Goal: Transaction & Acquisition: Purchase product/service

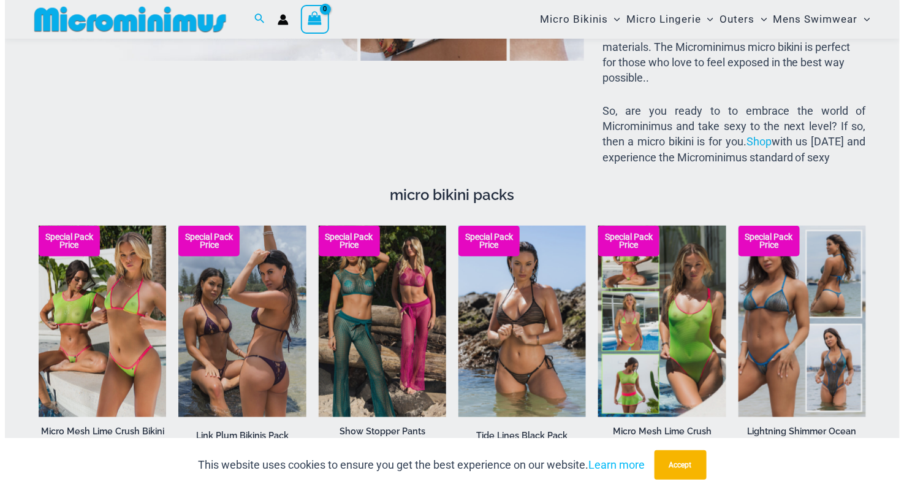
scroll to position [1895, 0]
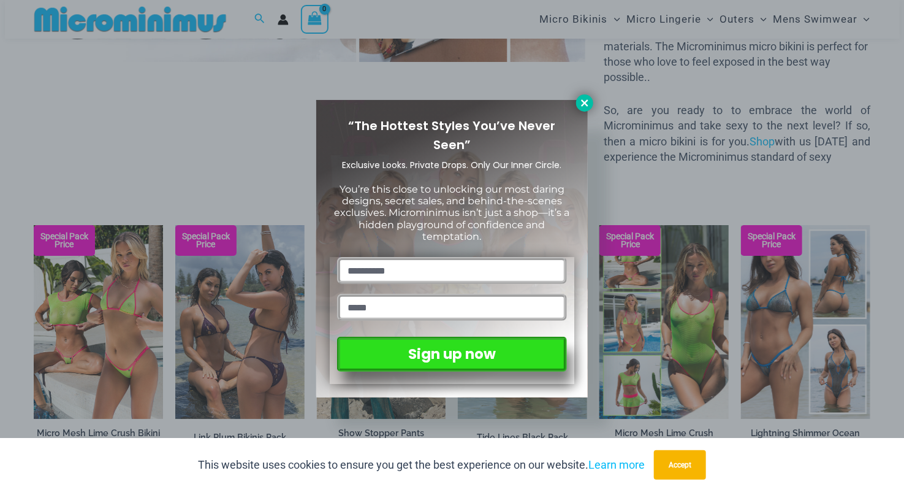
click at [577, 106] on button at bounding box center [584, 102] width 17 height 17
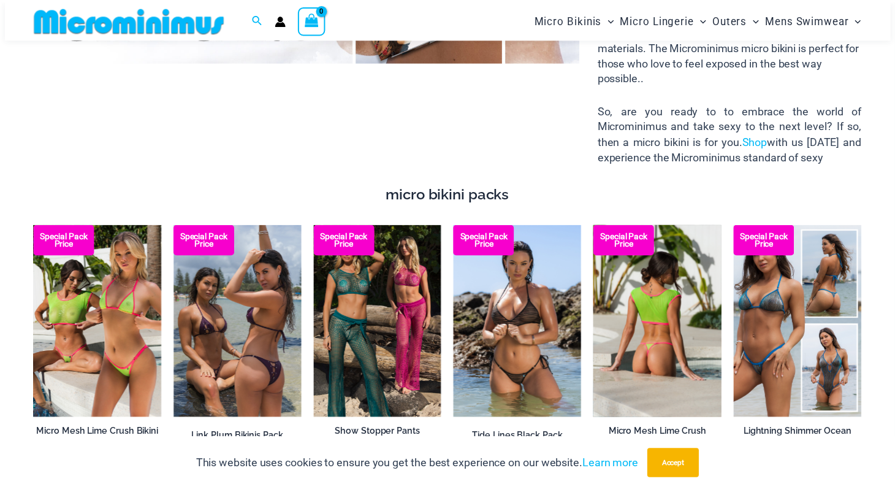
scroll to position [1888, 0]
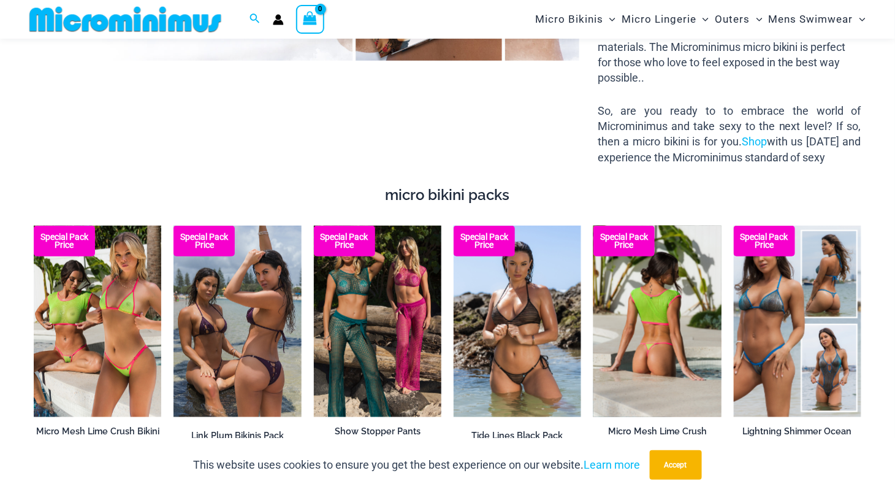
click at [631, 329] on img at bounding box center [656, 321] width 127 height 191
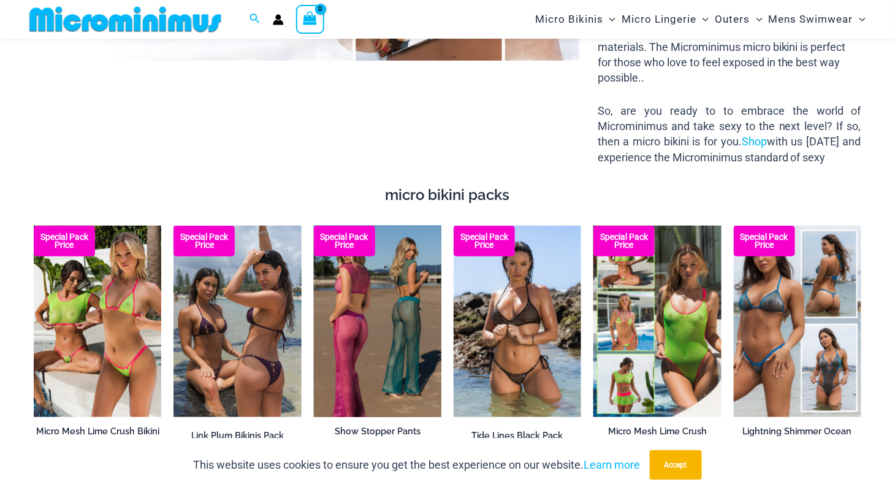
click at [398, 329] on img at bounding box center [377, 321] width 127 height 191
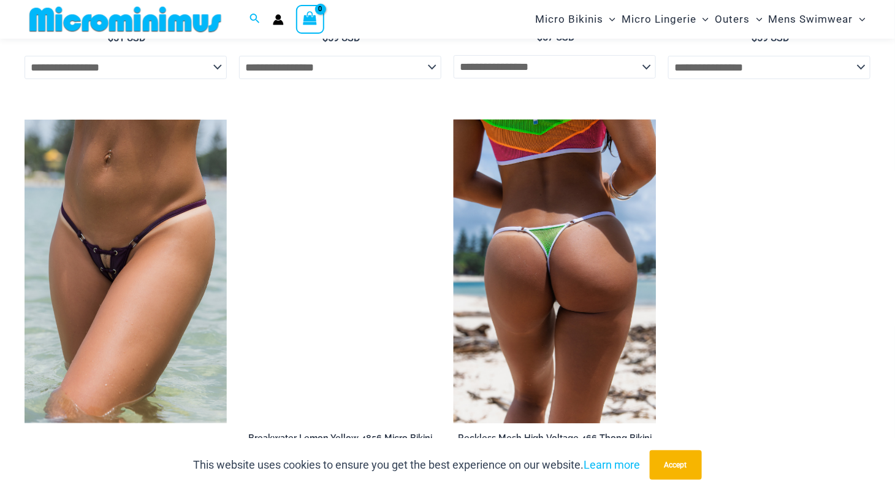
scroll to position [3256, 0]
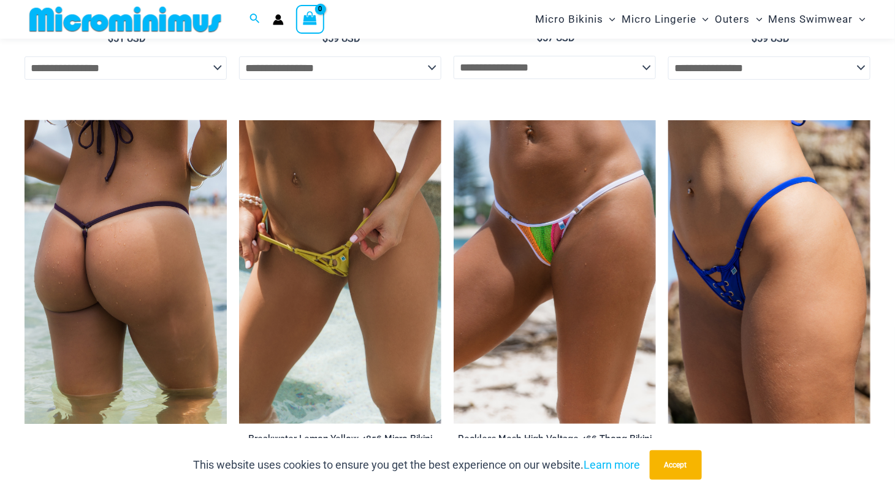
click at [133, 289] on img at bounding box center [126, 271] width 202 height 303
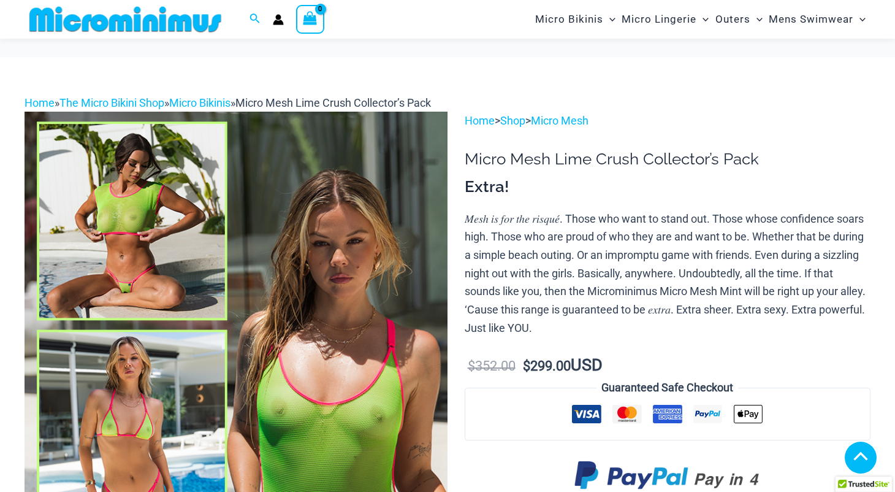
scroll to position [736, 0]
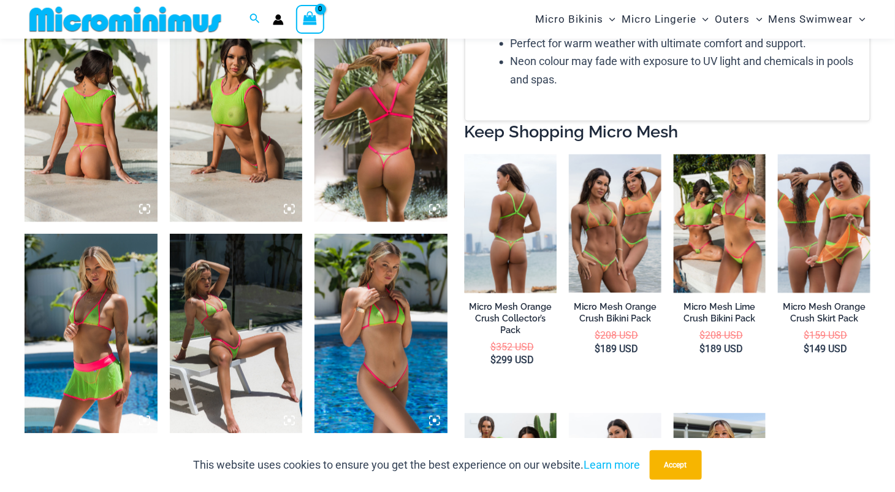
click at [500, 278] on img at bounding box center [511, 223] width 93 height 139
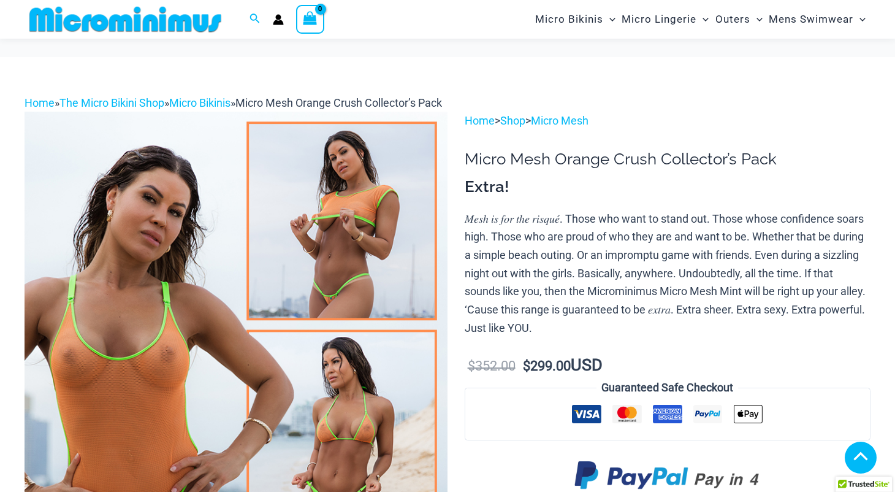
scroll to position [304, 0]
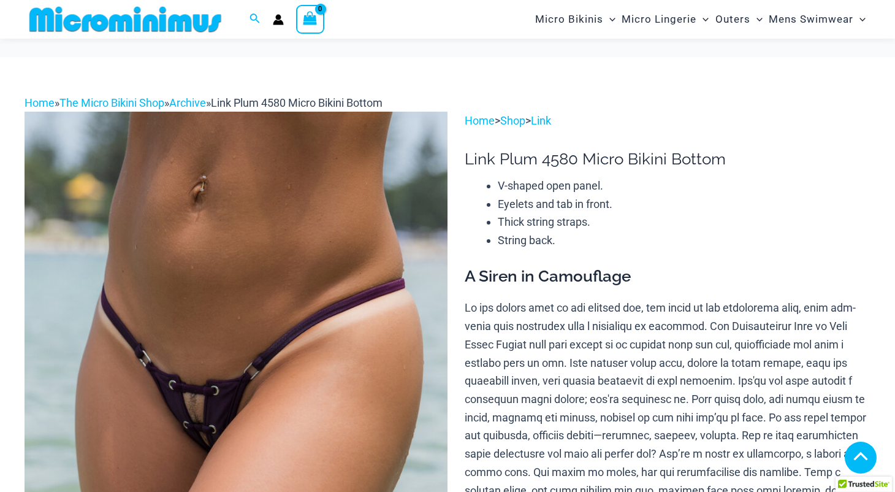
scroll to position [1103, 0]
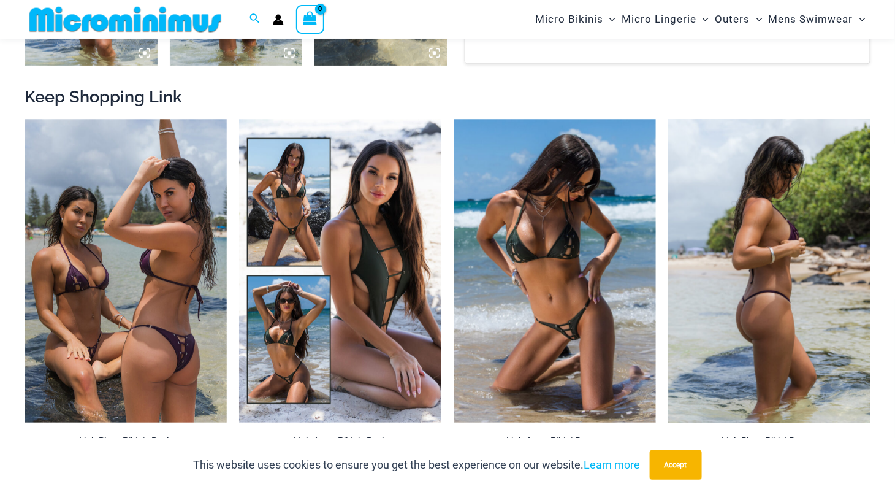
click at [752, 346] on img at bounding box center [769, 270] width 202 height 303
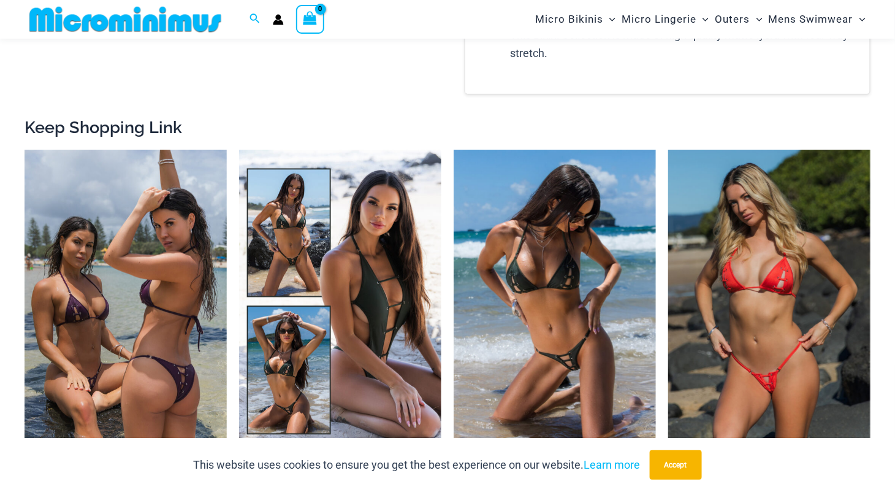
scroll to position [1794, 0]
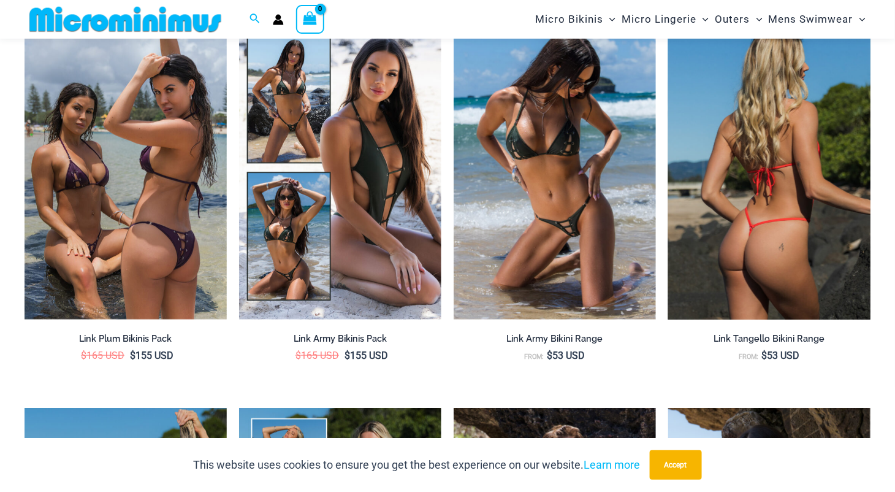
click at [810, 218] on img at bounding box center [769, 167] width 202 height 303
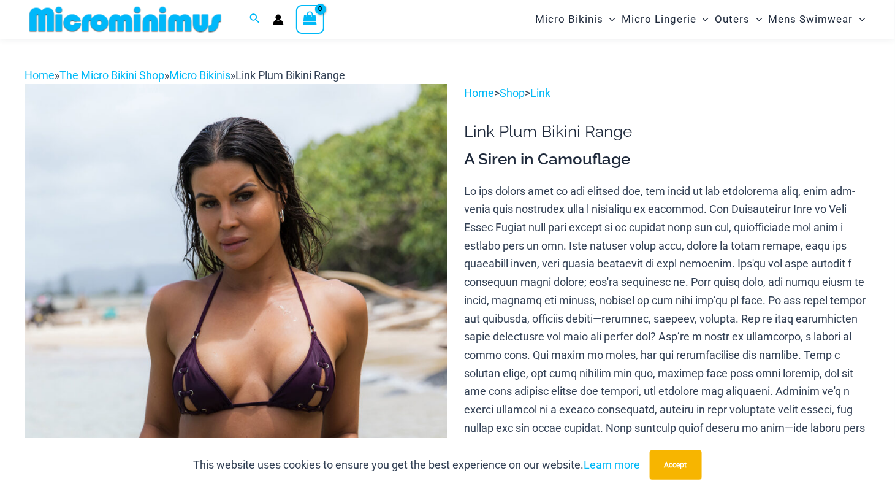
scroll to position [0, 0]
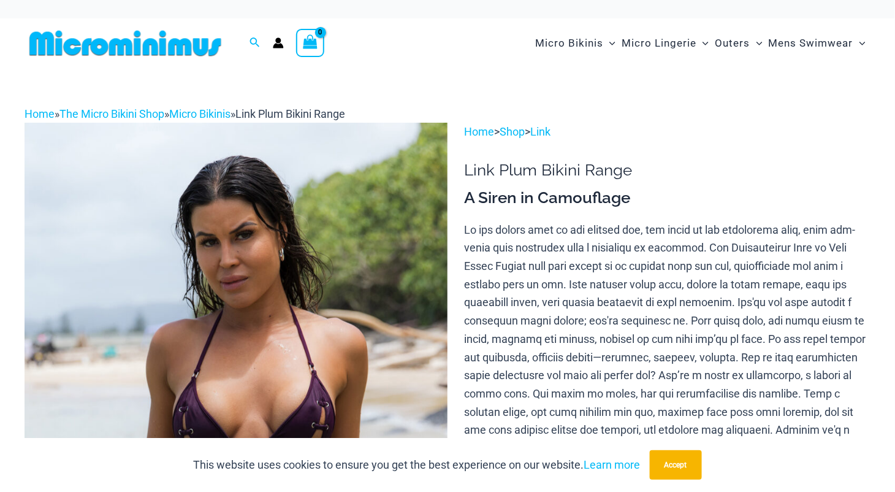
click at [188, 44] on img at bounding box center [126, 43] width 202 height 28
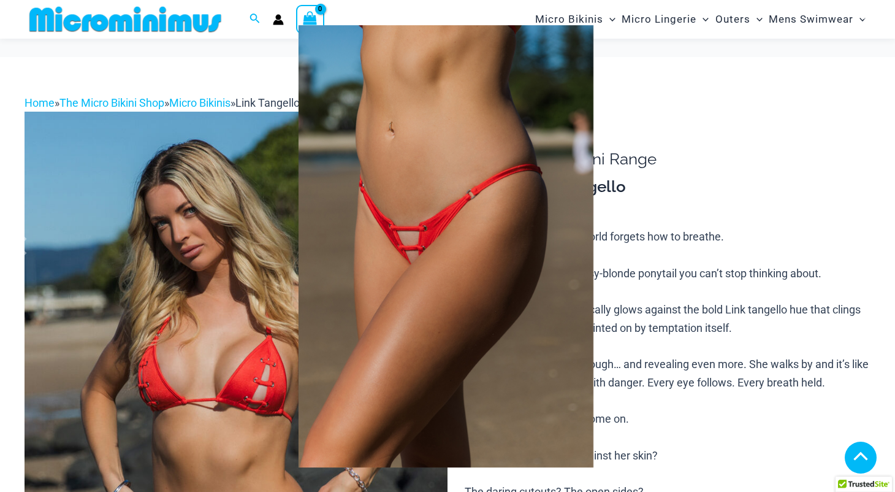
scroll to position [941, 0]
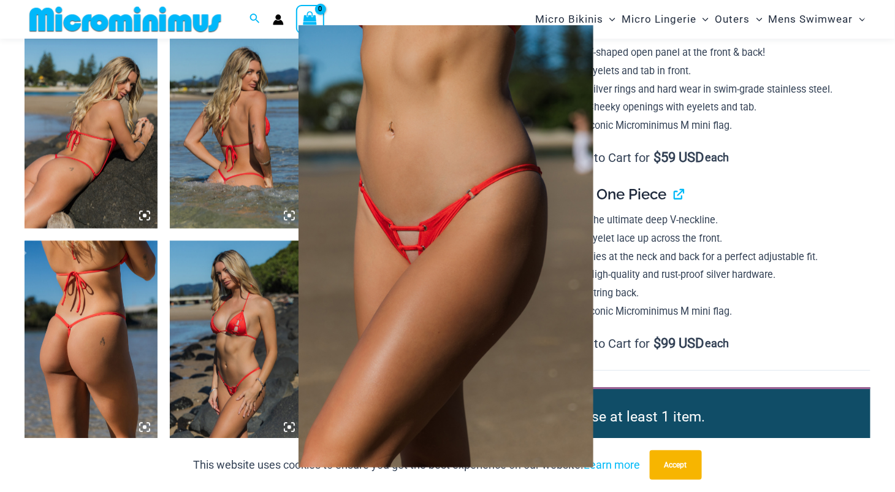
click at [407, 250] on img at bounding box center [446, 246] width 295 height 442
click at [214, 350] on div at bounding box center [447, 246] width 895 height 492
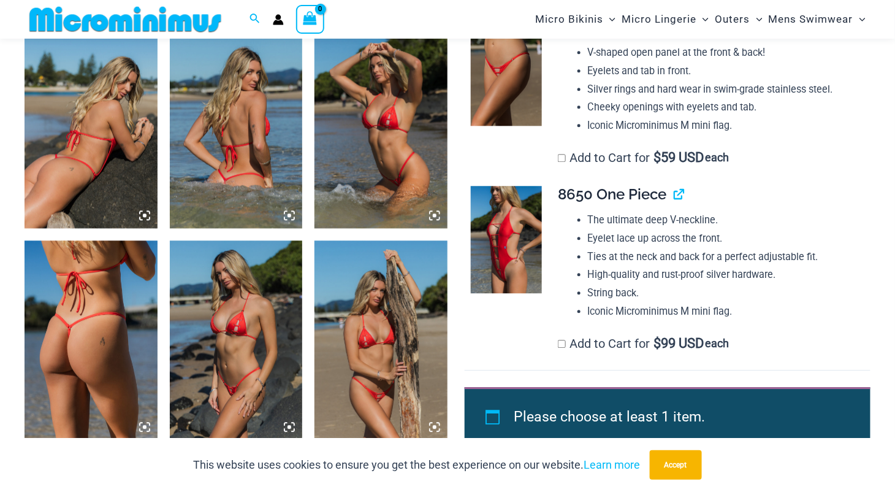
click at [253, 379] on img at bounding box center [236, 339] width 133 height 199
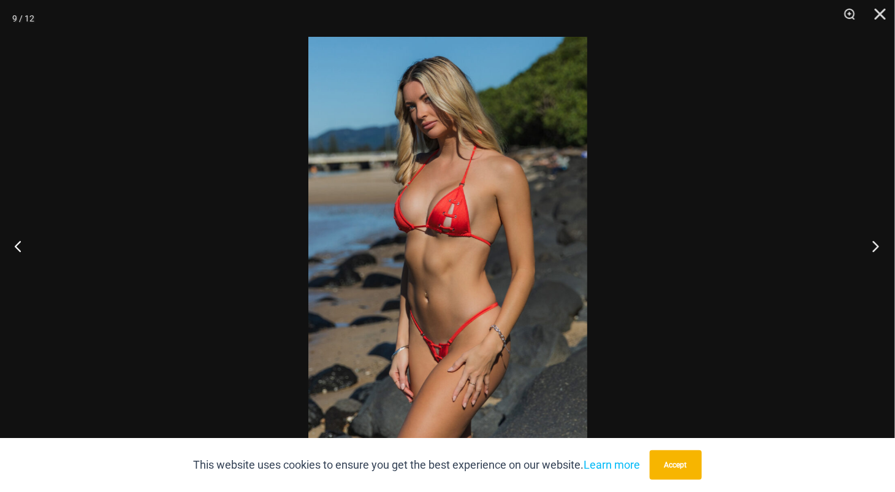
click at [876, 243] on button "Next" at bounding box center [872, 245] width 46 height 61
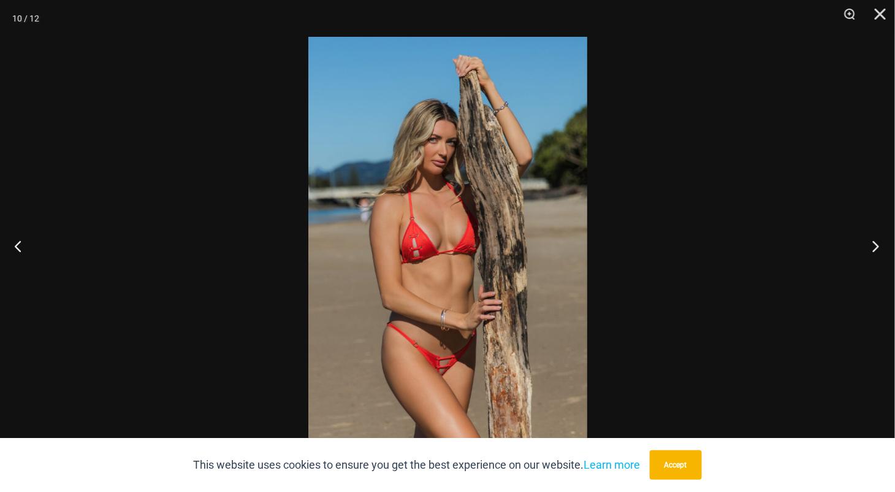
click at [876, 243] on button "Next" at bounding box center [872, 245] width 46 height 61
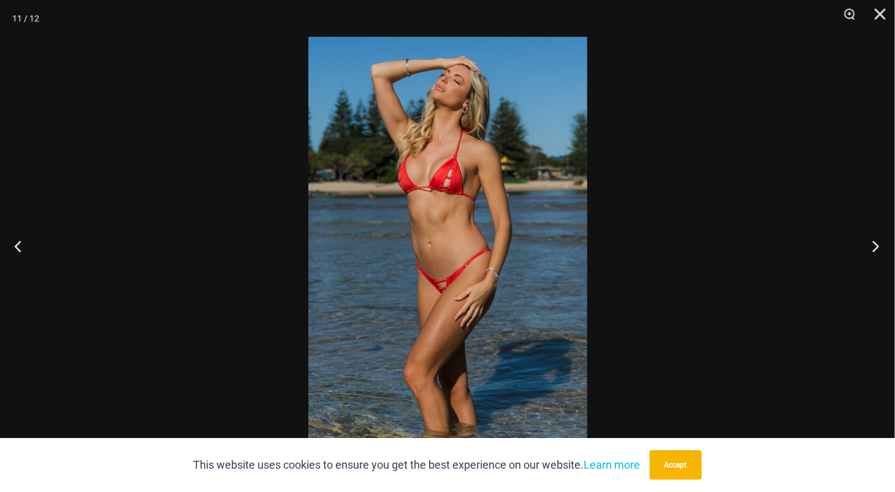
click at [876, 243] on button "Next" at bounding box center [872, 245] width 46 height 61
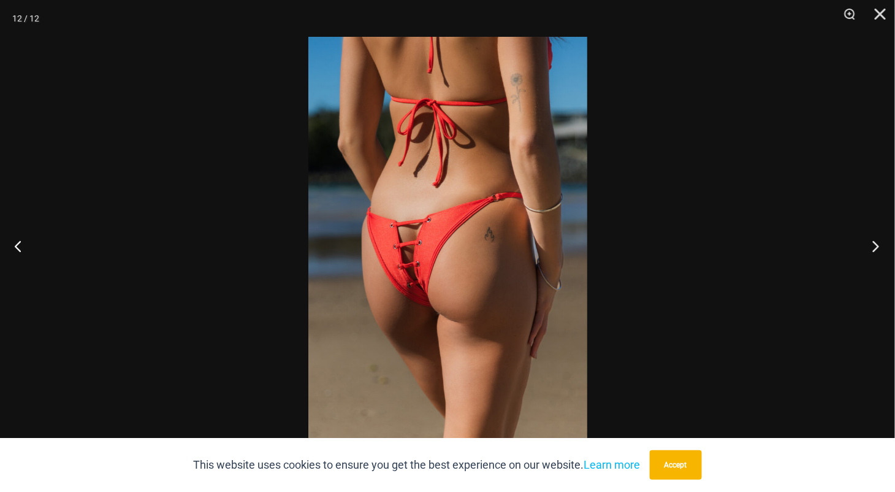
click at [876, 243] on button "Next" at bounding box center [872, 245] width 46 height 61
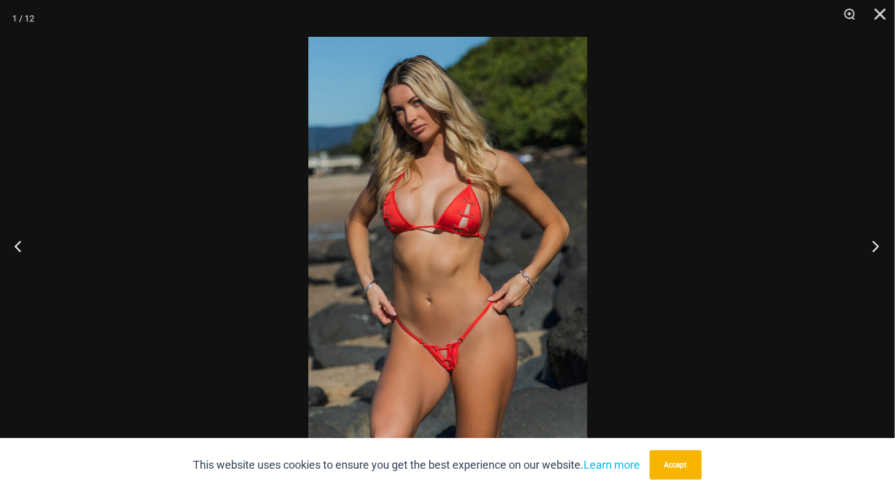
click at [876, 243] on button "Next" at bounding box center [872, 245] width 46 height 61
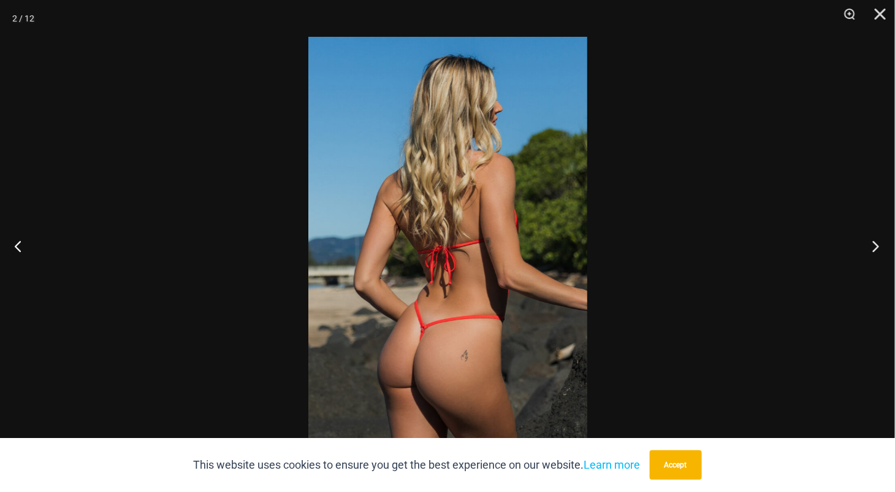
click at [876, 243] on button "Next" at bounding box center [872, 245] width 46 height 61
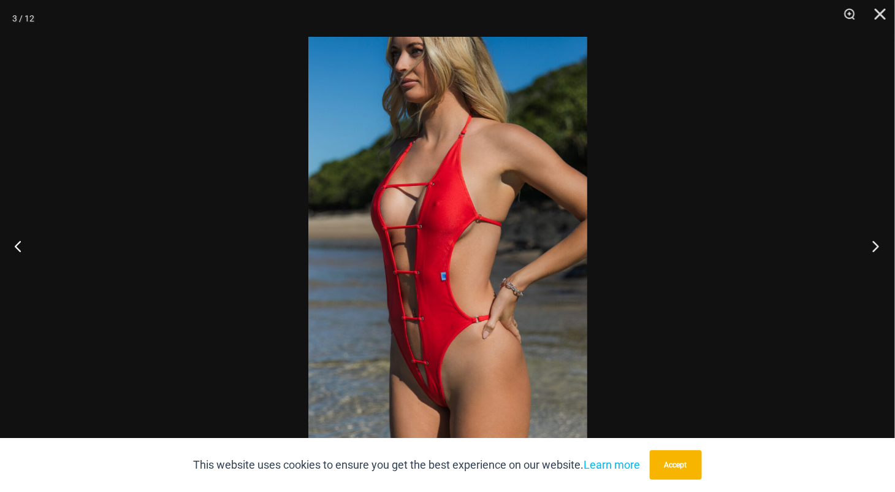
click at [876, 243] on button "Next" at bounding box center [872, 245] width 46 height 61
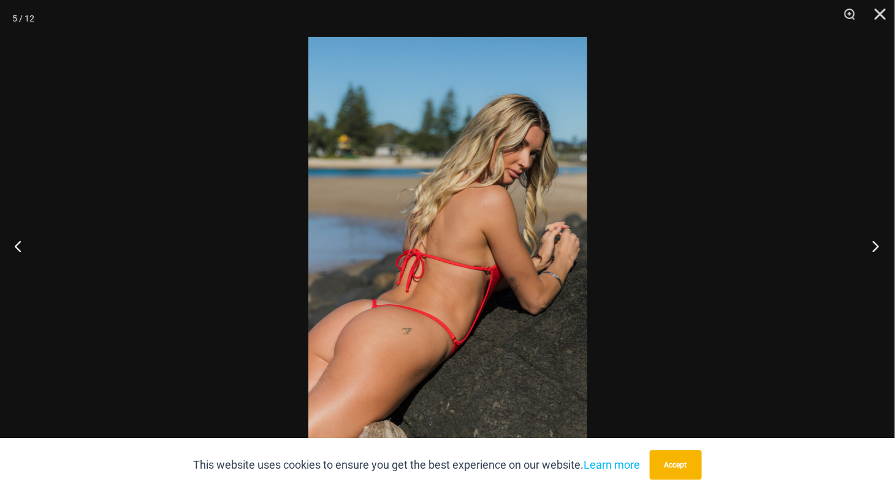
click at [876, 243] on button "Next" at bounding box center [872, 245] width 46 height 61
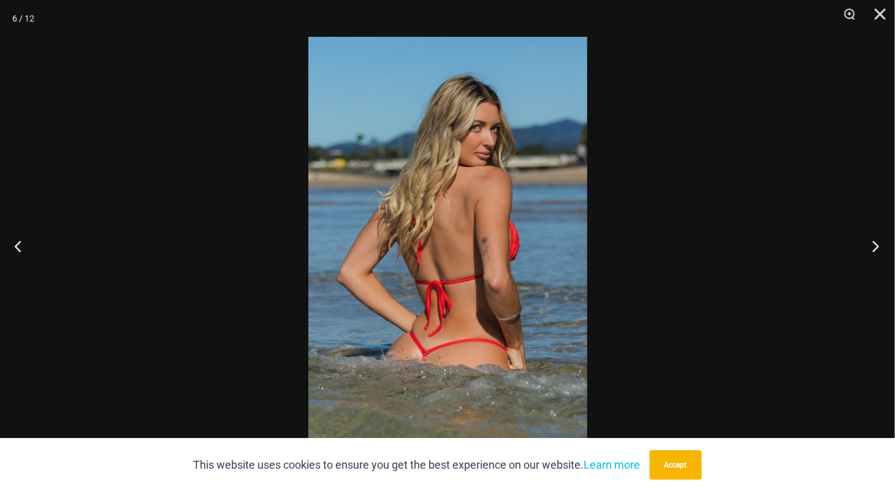
click at [876, 243] on button "Next" at bounding box center [872, 245] width 46 height 61
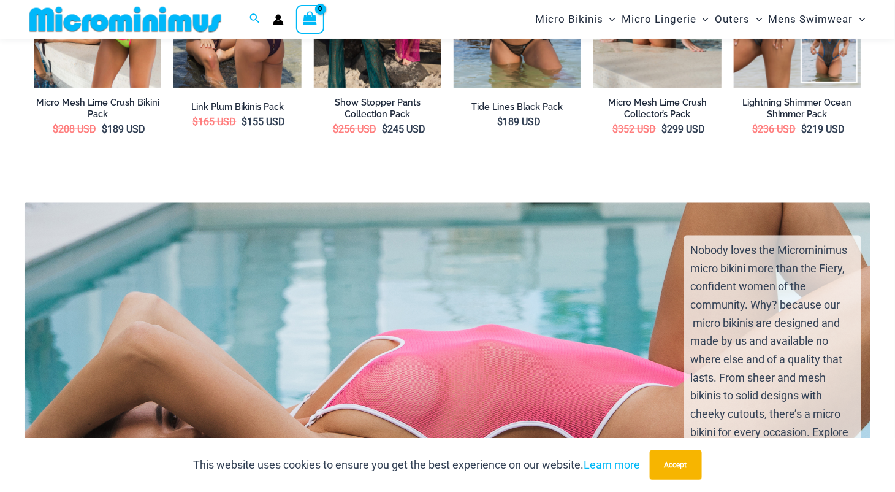
scroll to position [1893, 0]
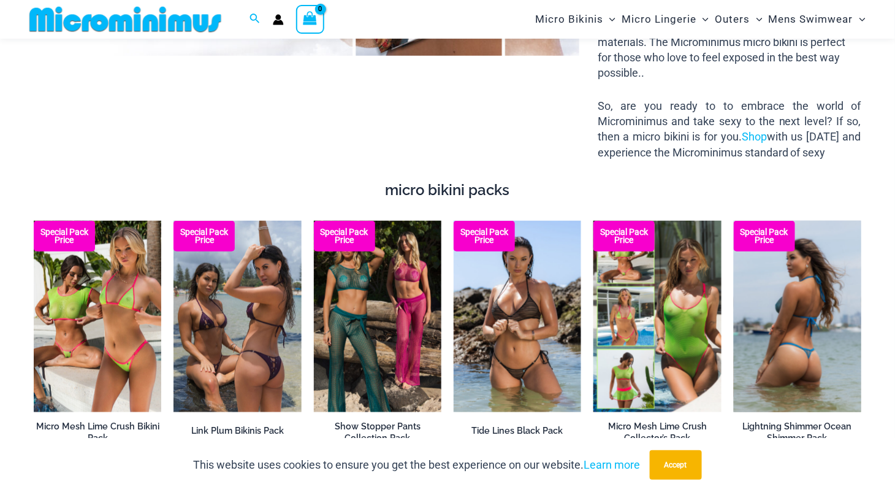
click at [794, 369] on img at bounding box center [797, 316] width 127 height 191
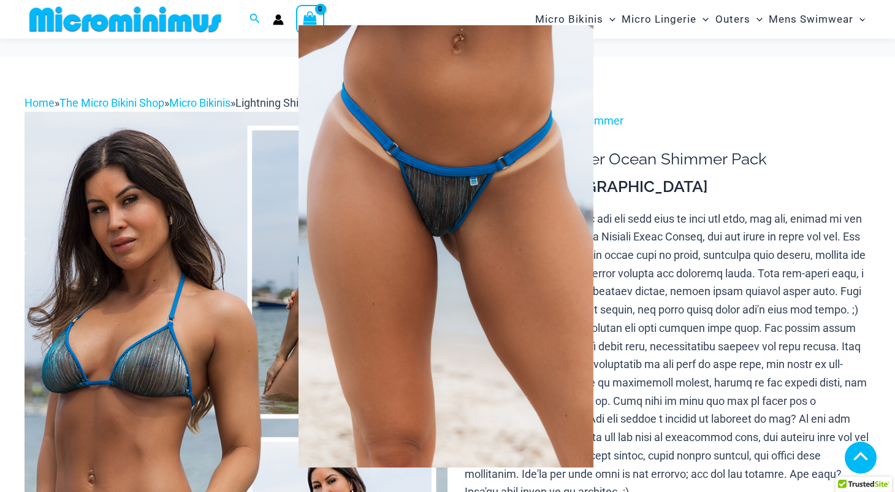
scroll to position [666, 0]
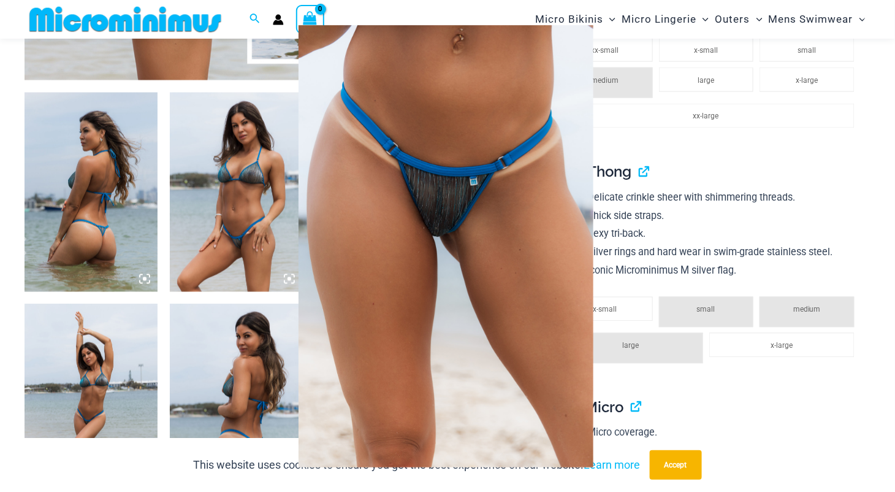
click at [487, 257] on img at bounding box center [446, 246] width 295 height 442
click at [243, 340] on div at bounding box center [447, 246] width 895 height 492
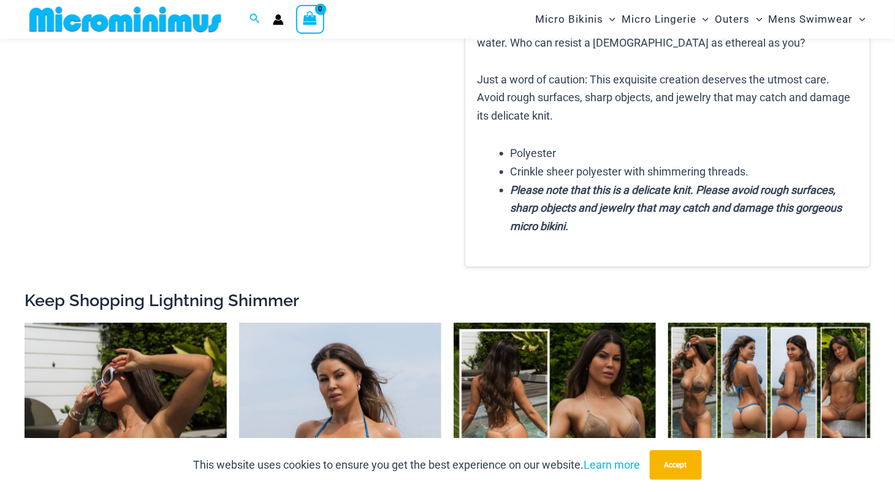
scroll to position [2274, 0]
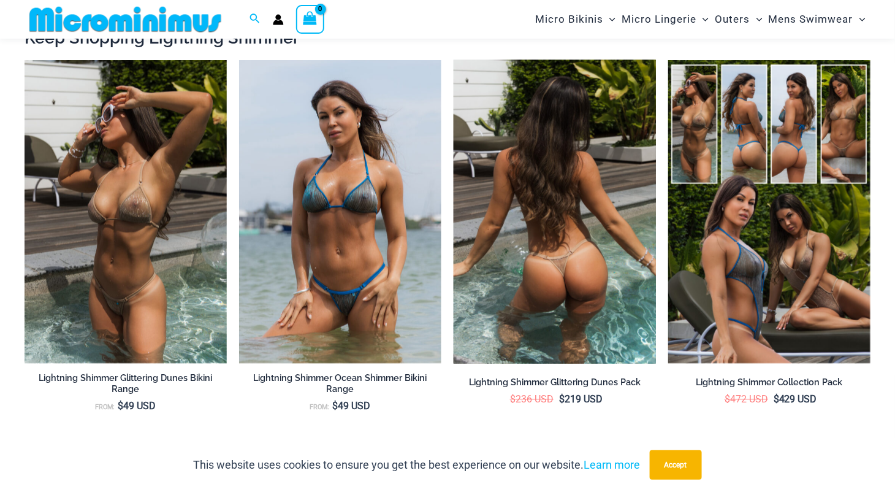
click at [591, 268] on img at bounding box center [555, 211] width 202 height 303
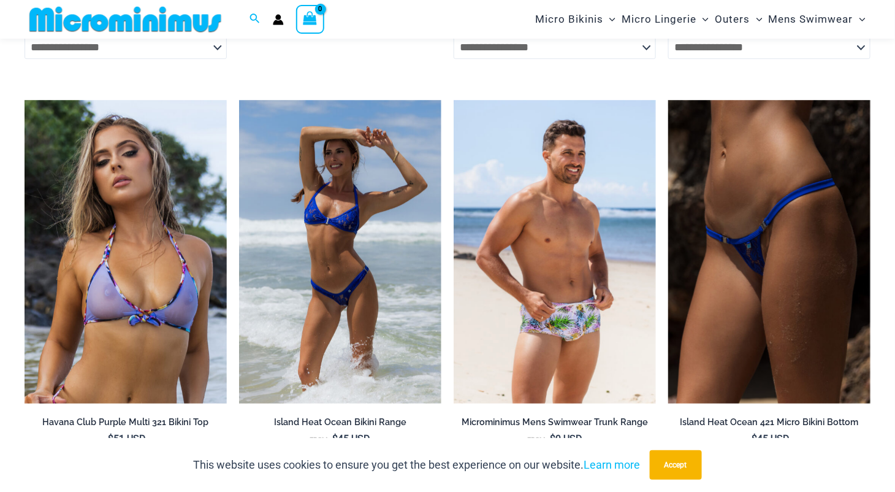
scroll to position [4426, 0]
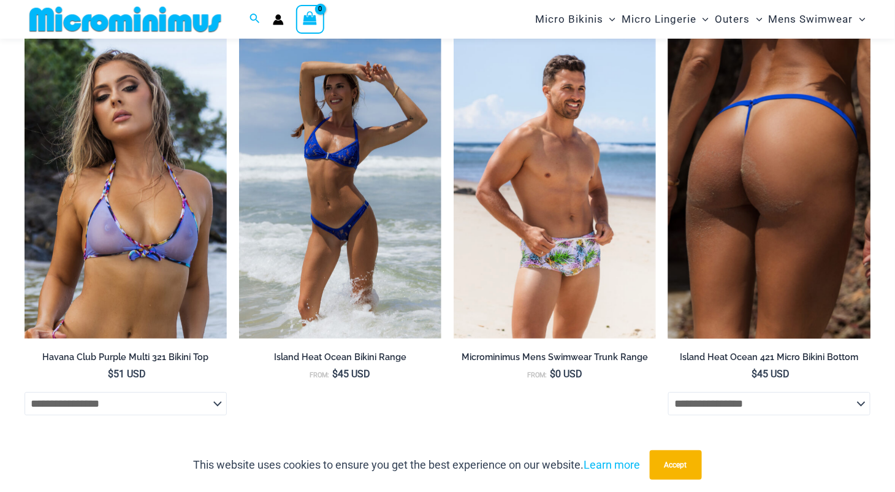
click at [780, 285] on img at bounding box center [769, 186] width 202 height 303
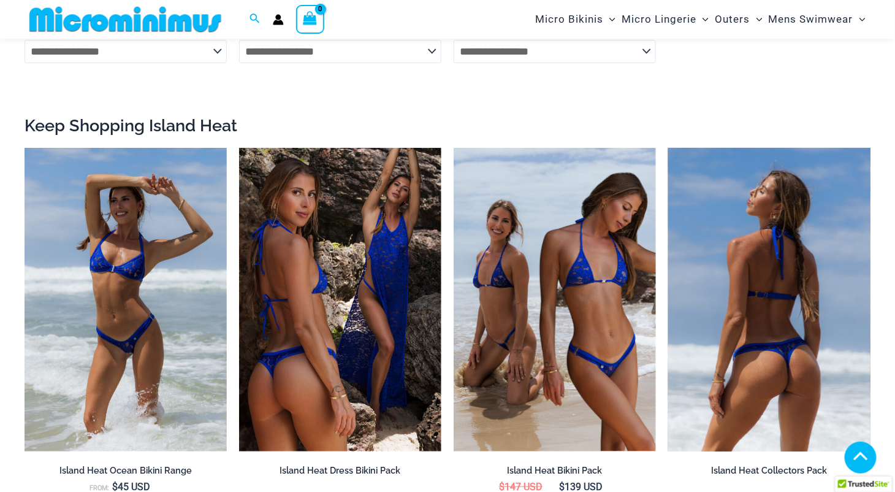
scroll to position [1538, 0]
click at [780, 352] on img at bounding box center [769, 299] width 202 height 303
click at [765, 330] on img at bounding box center [769, 299] width 202 height 303
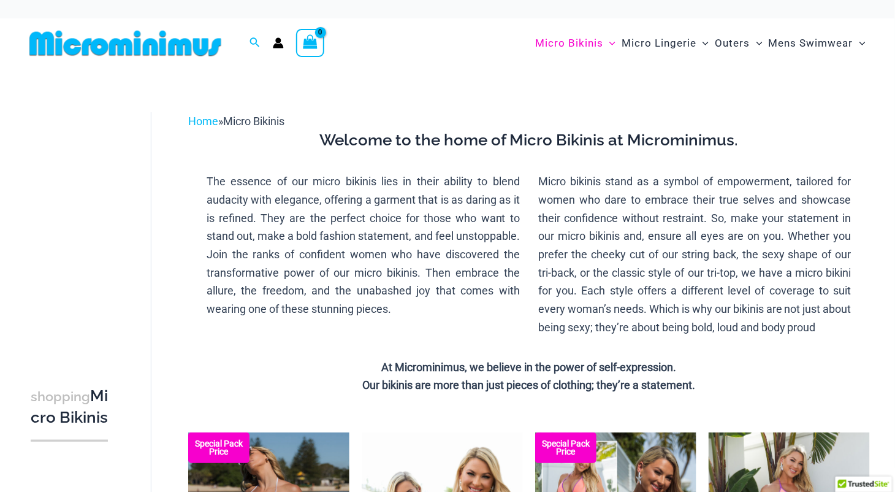
scroll to position [368, 0]
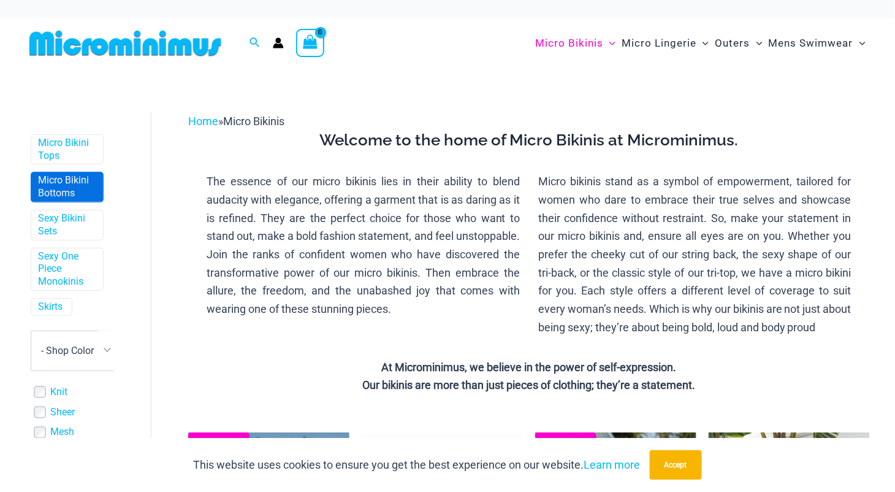
click at [86, 202] on span "Micro Bikini Bottoms" at bounding box center [67, 186] width 72 height 29
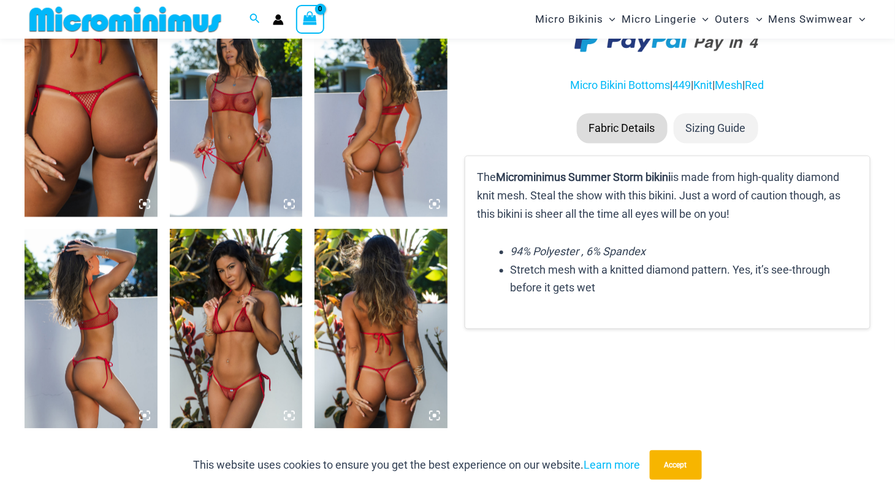
scroll to position [726, 0]
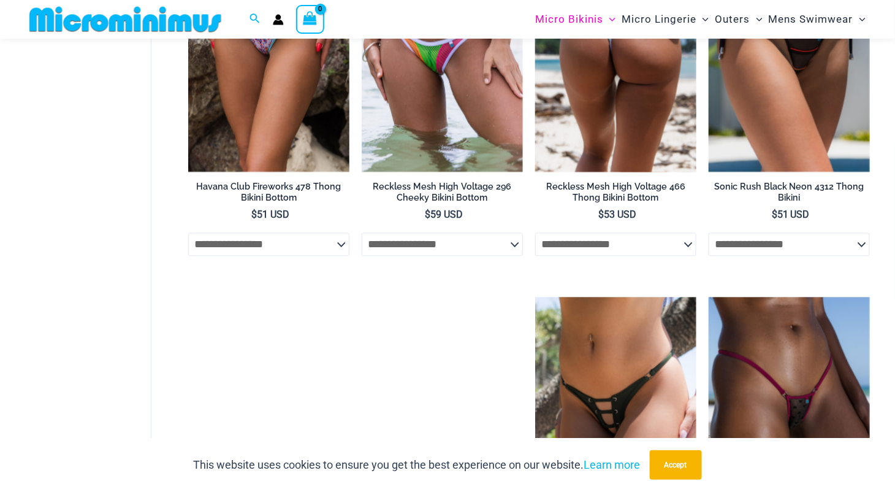
scroll to position [2675, 0]
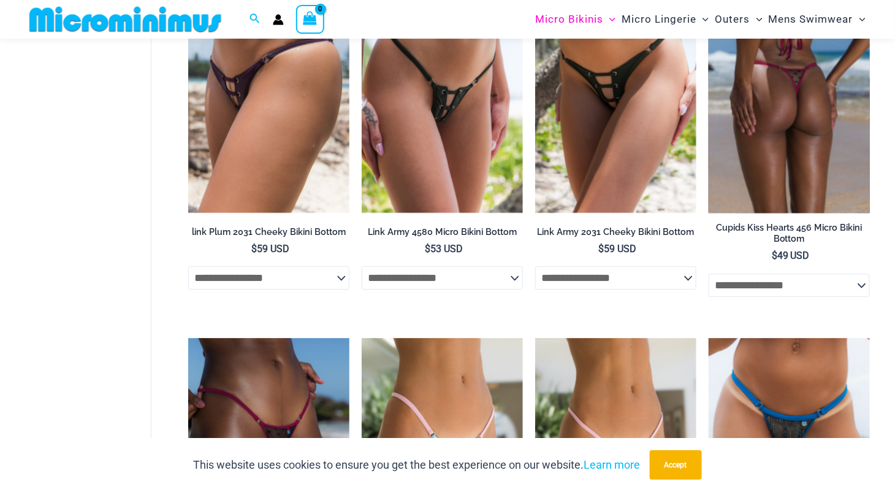
click at [813, 148] on img at bounding box center [789, 92] width 161 height 242
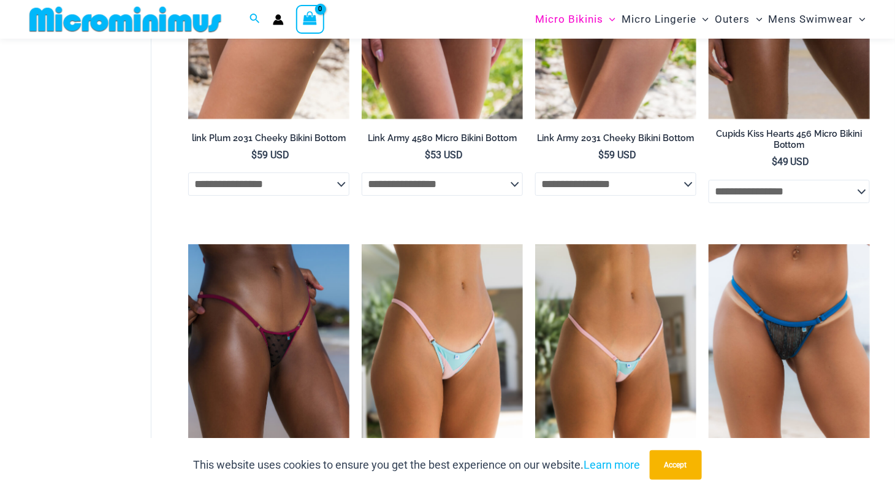
scroll to position [2982, 0]
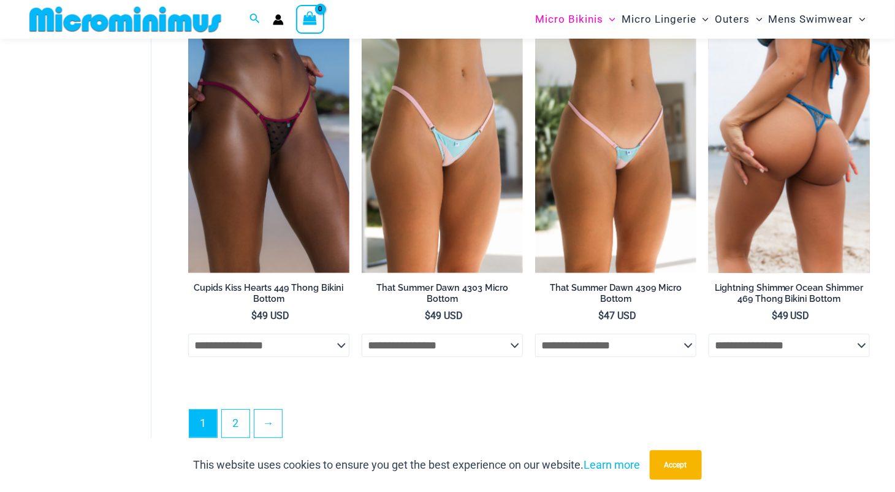
click at [771, 227] on img at bounding box center [789, 152] width 161 height 242
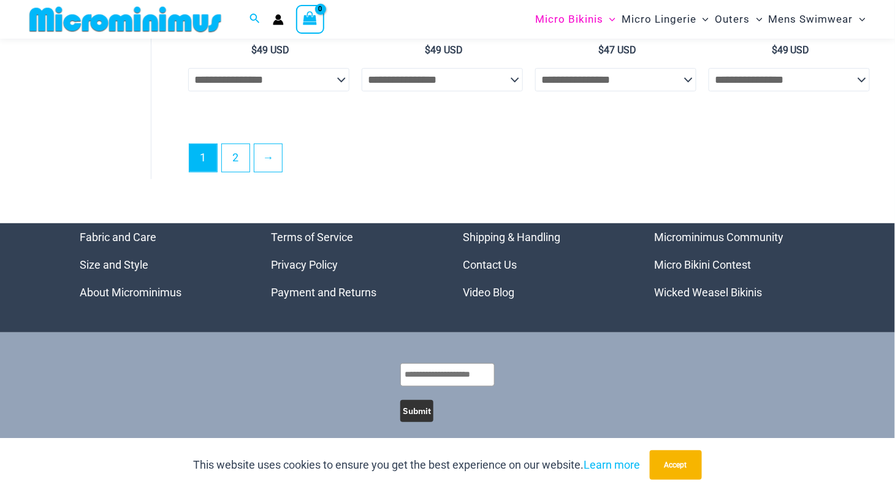
scroll to position [3246, 0]
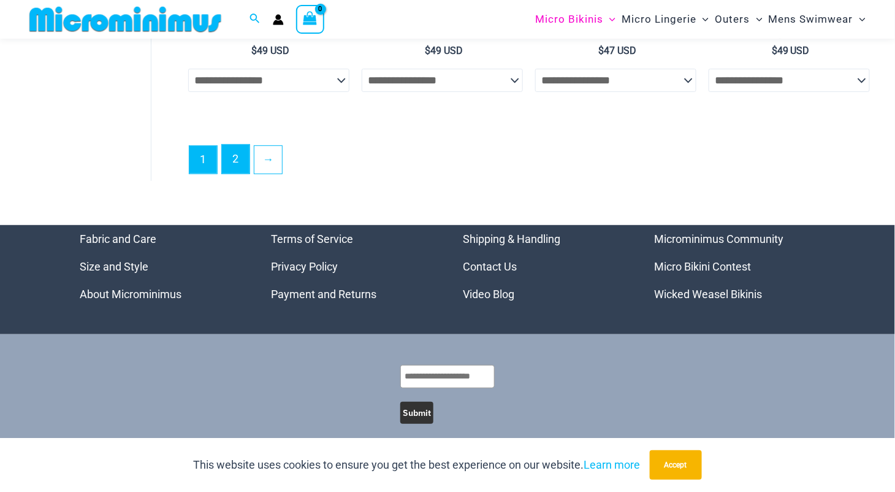
click at [247, 173] on link "2" at bounding box center [236, 159] width 28 height 29
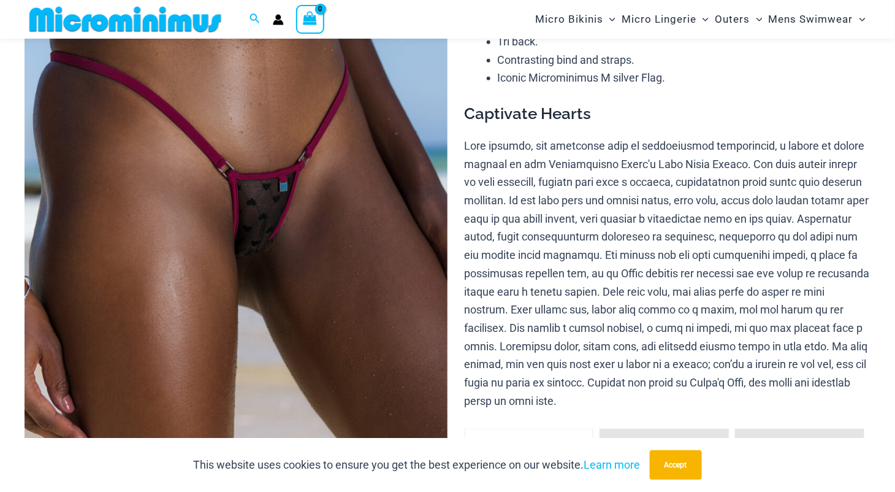
scroll to position [172, 0]
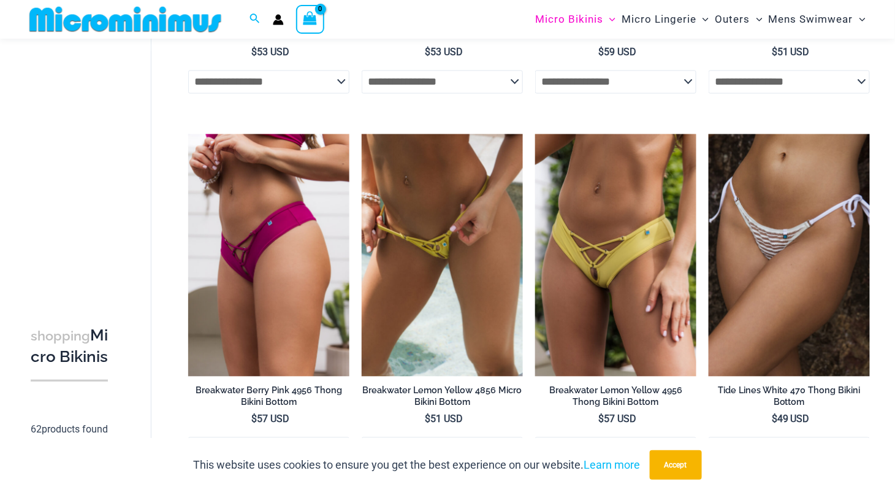
scroll to position [785, 0]
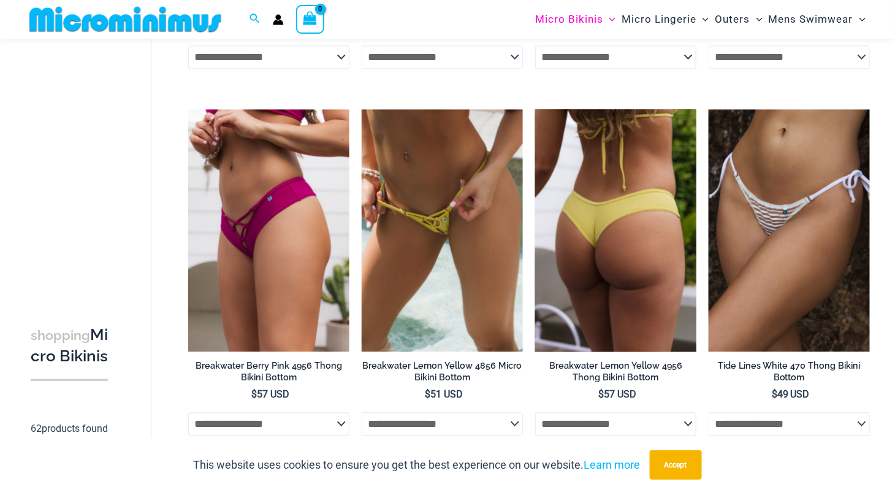
click at [606, 276] on img at bounding box center [615, 230] width 161 height 242
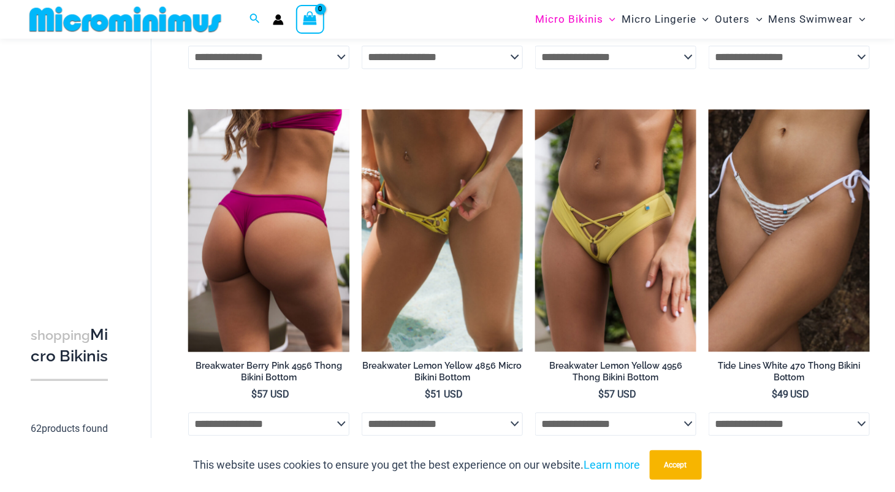
click at [226, 274] on img at bounding box center [268, 230] width 161 height 242
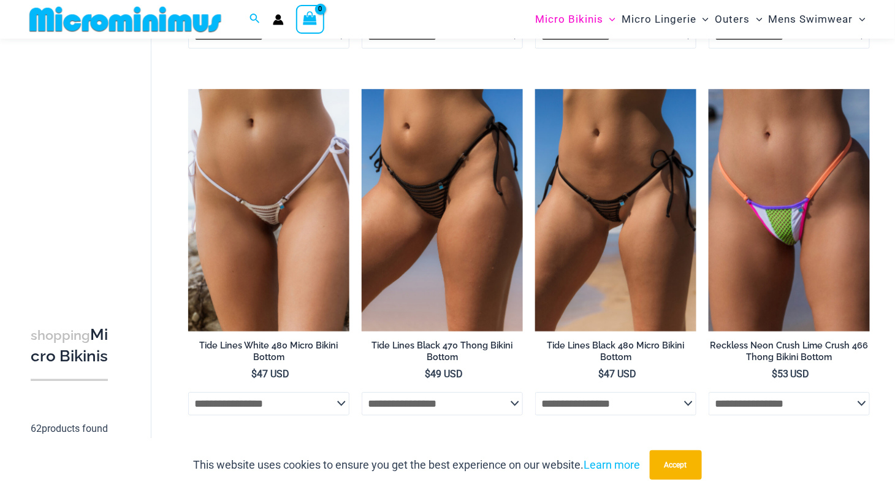
scroll to position [1030, 0]
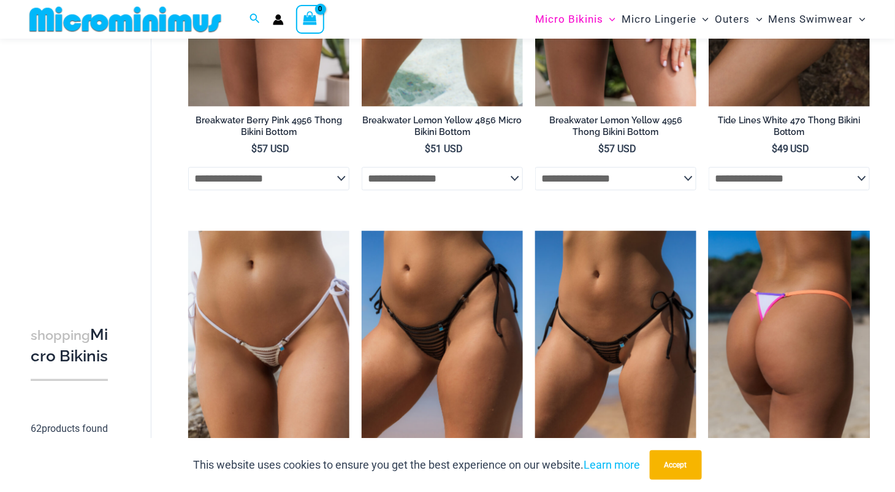
click at [809, 377] on img at bounding box center [789, 351] width 161 height 242
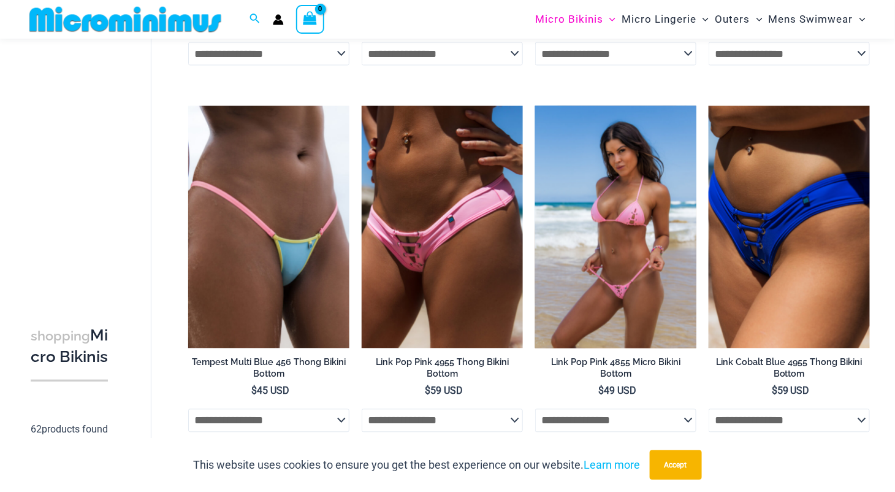
scroll to position [2256, 0]
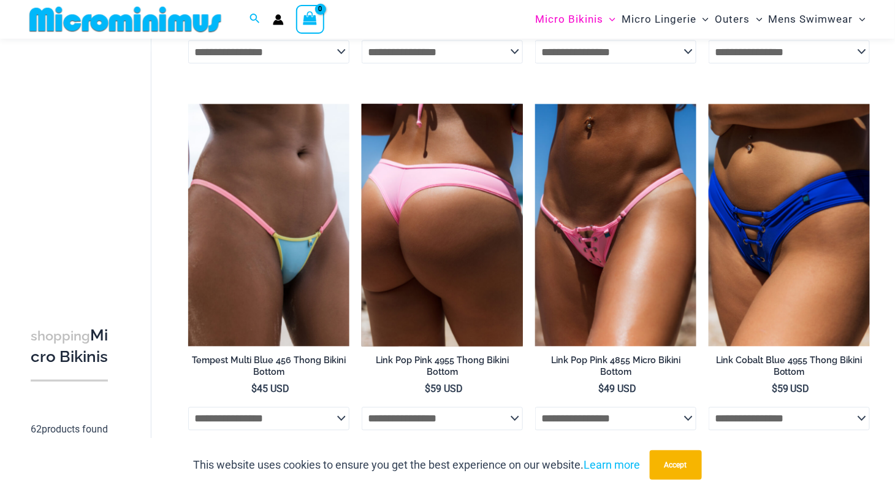
click at [419, 300] on img at bounding box center [442, 225] width 161 height 242
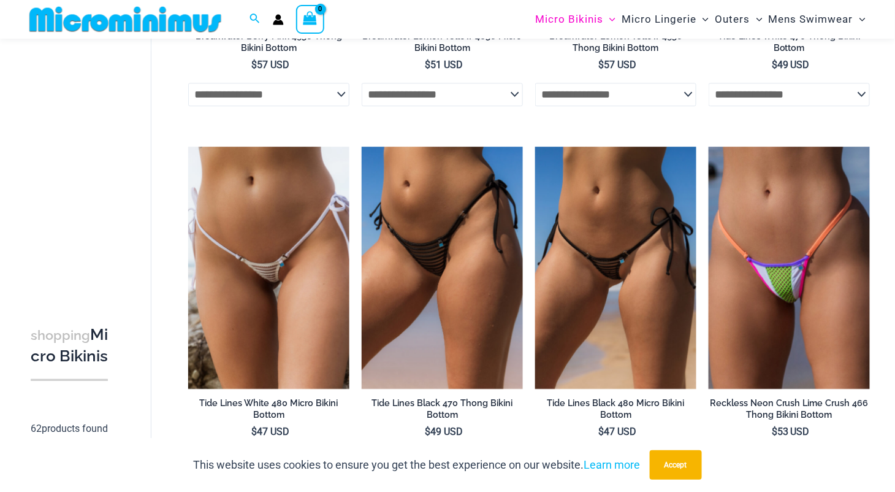
scroll to position [0, 0]
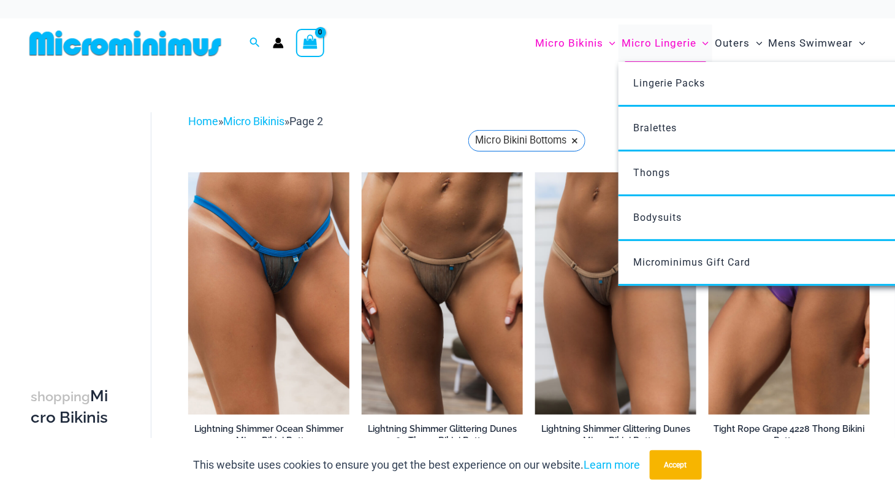
click at [683, 42] on span "Micro Lingerie" at bounding box center [659, 43] width 75 height 31
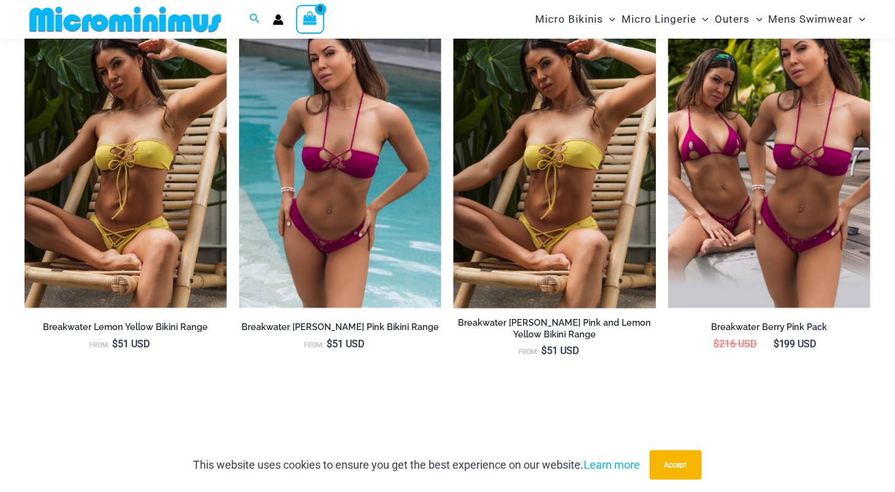
scroll to position [1165, 0]
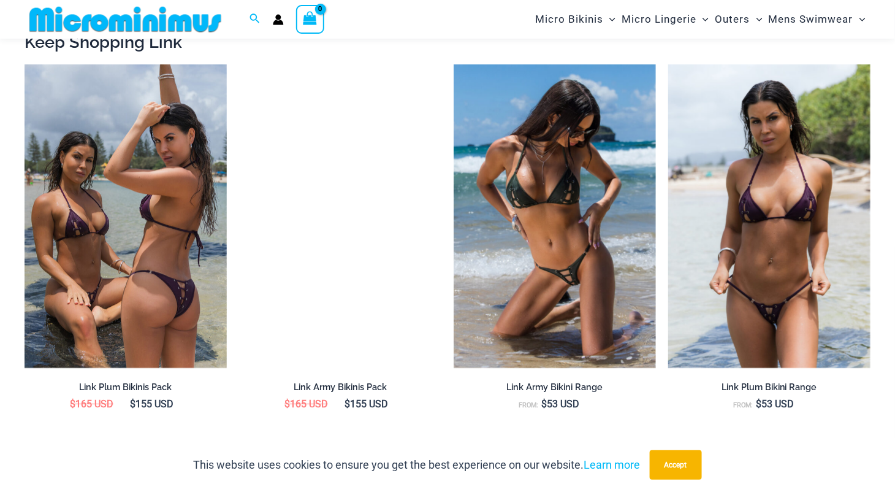
scroll to position [1182, 0]
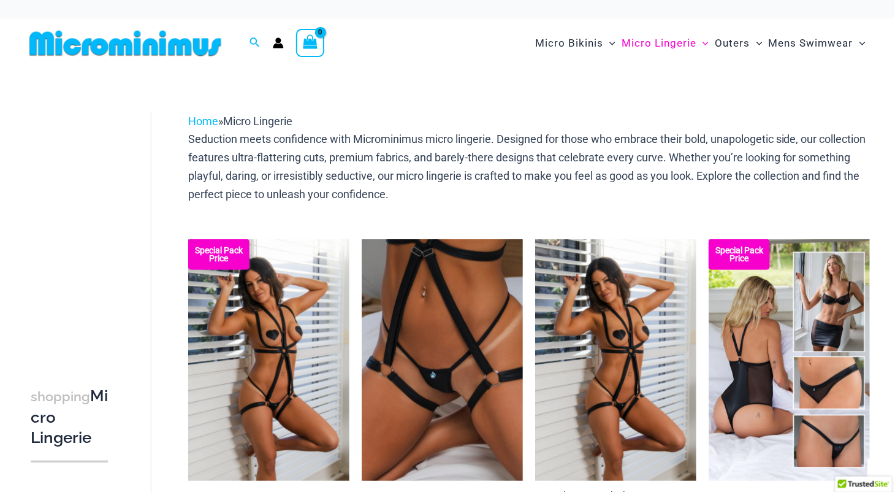
scroll to position [368, 0]
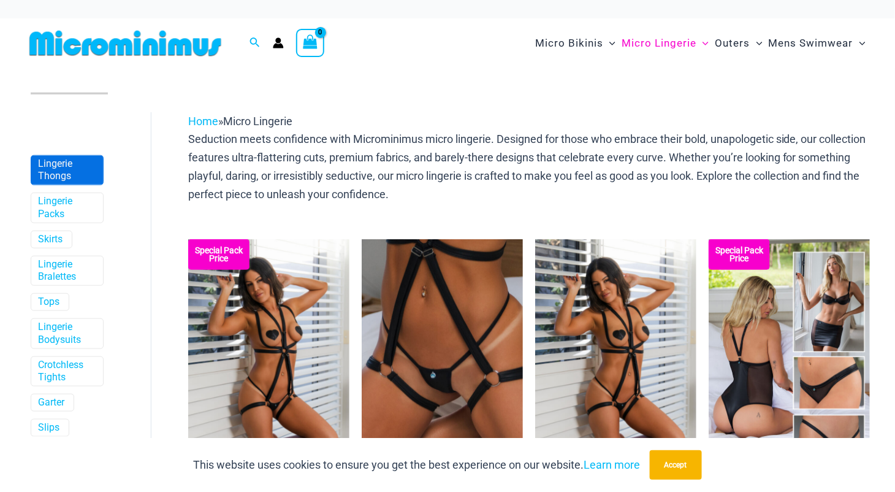
click at [83, 180] on link "Lingerie Thongs" at bounding box center [66, 171] width 56 height 26
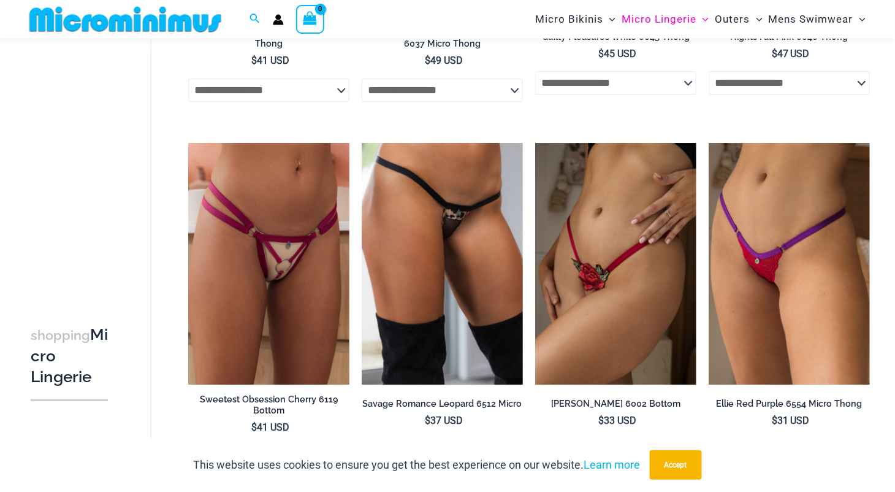
scroll to position [1226, 0]
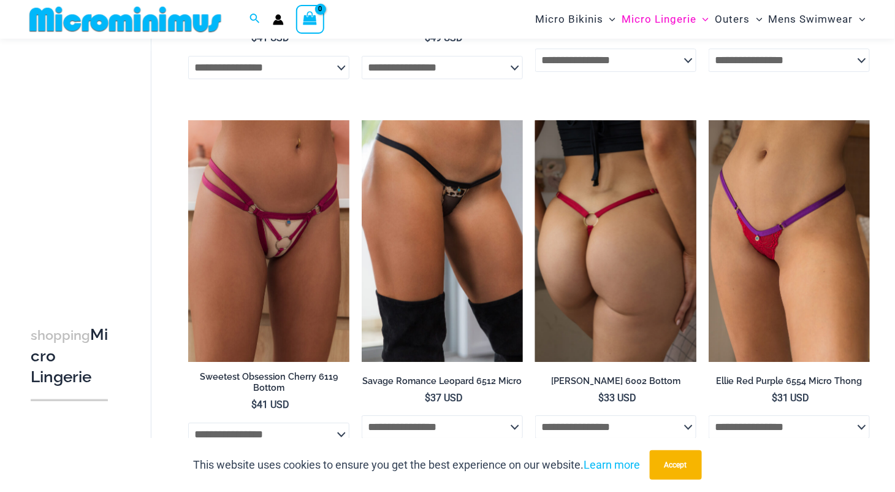
click at [560, 283] on img at bounding box center [615, 241] width 161 height 242
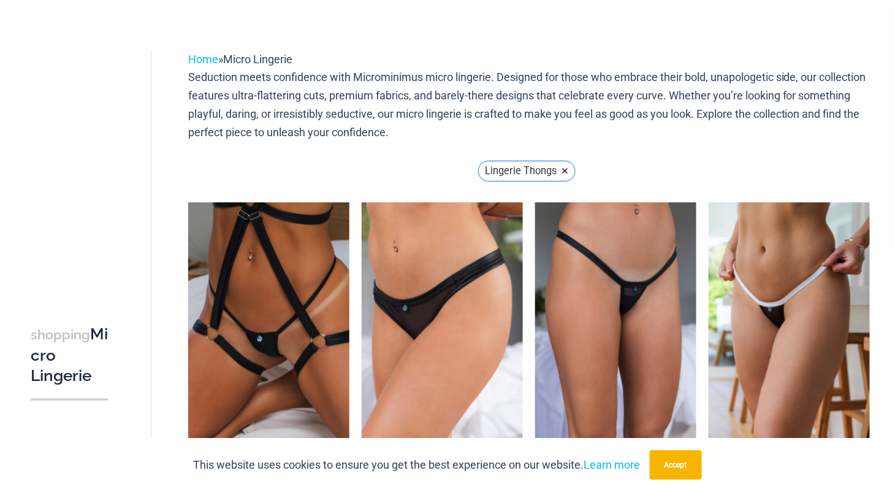
scroll to position [0, 0]
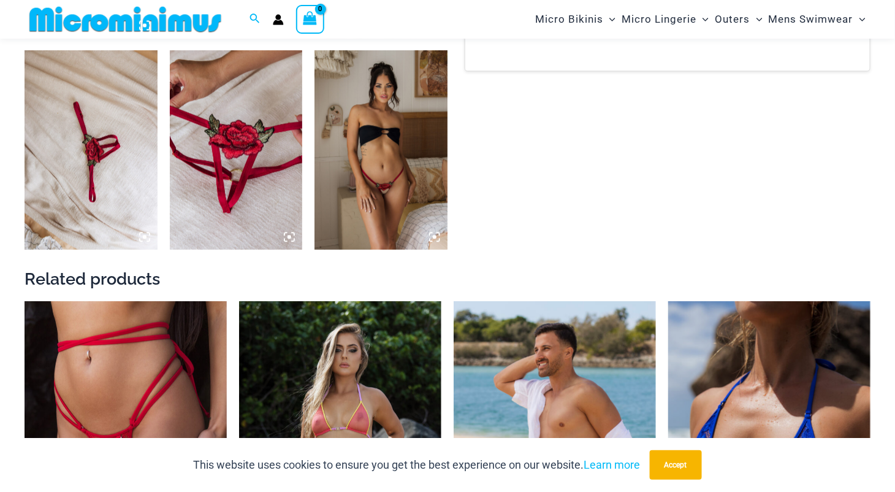
scroll to position [1103, 0]
